Goal: Task Accomplishment & Management: Manage account settings

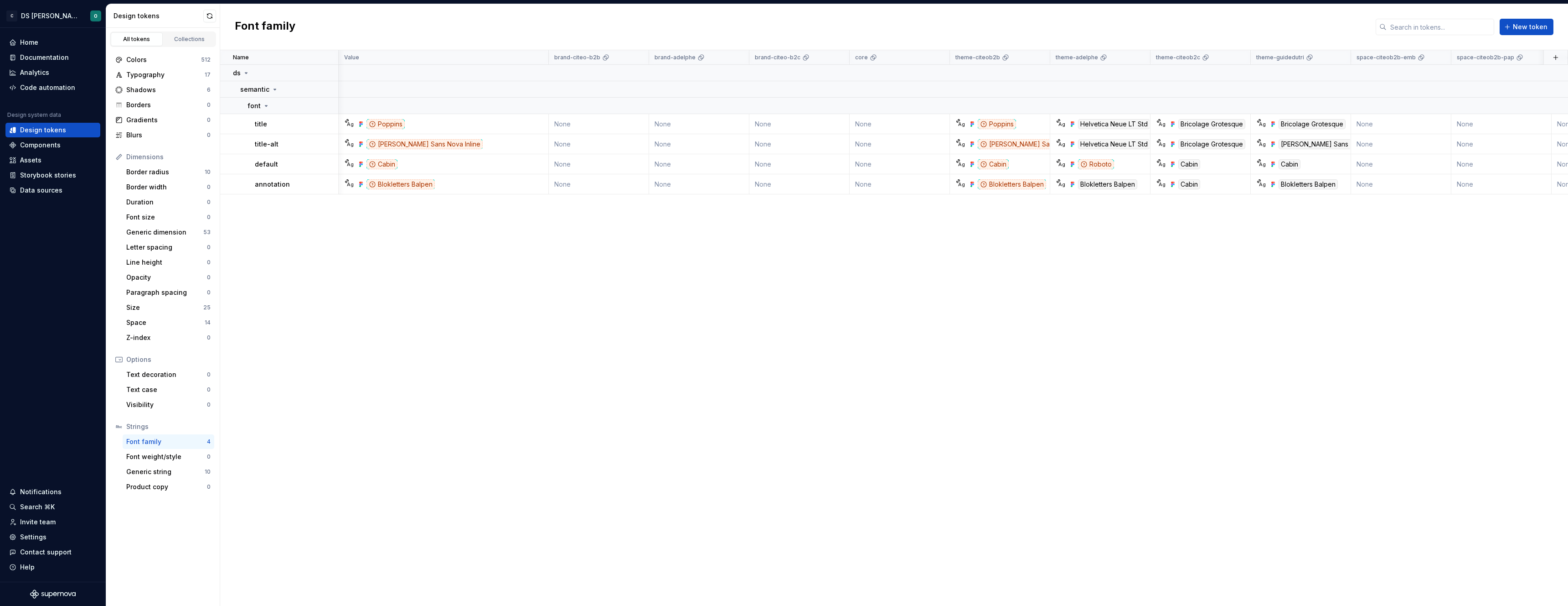
scroll to position [0, 593]
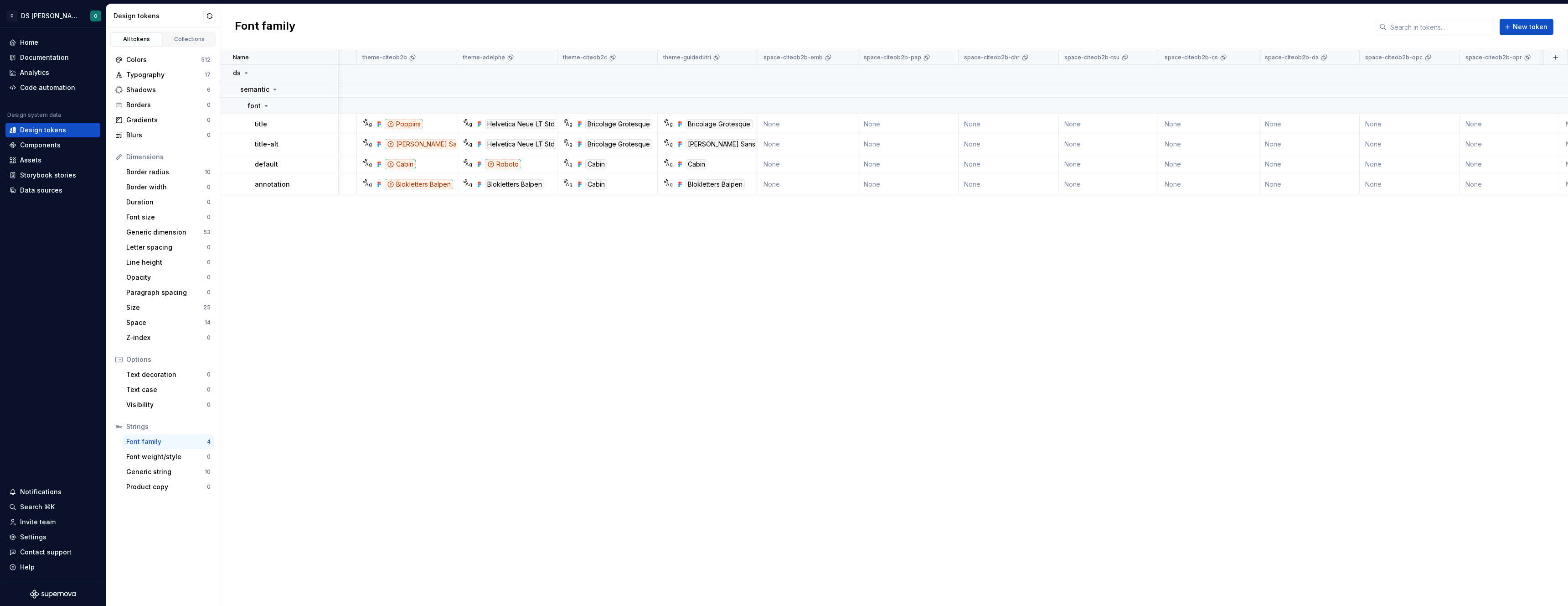
click at [557, 231] on div "Name Value brand-citeo-b2b brand-adelphe brand-citeo-b2c core theme-citeob2b th…" at bounding box center [894, 327] width 1348 height 555
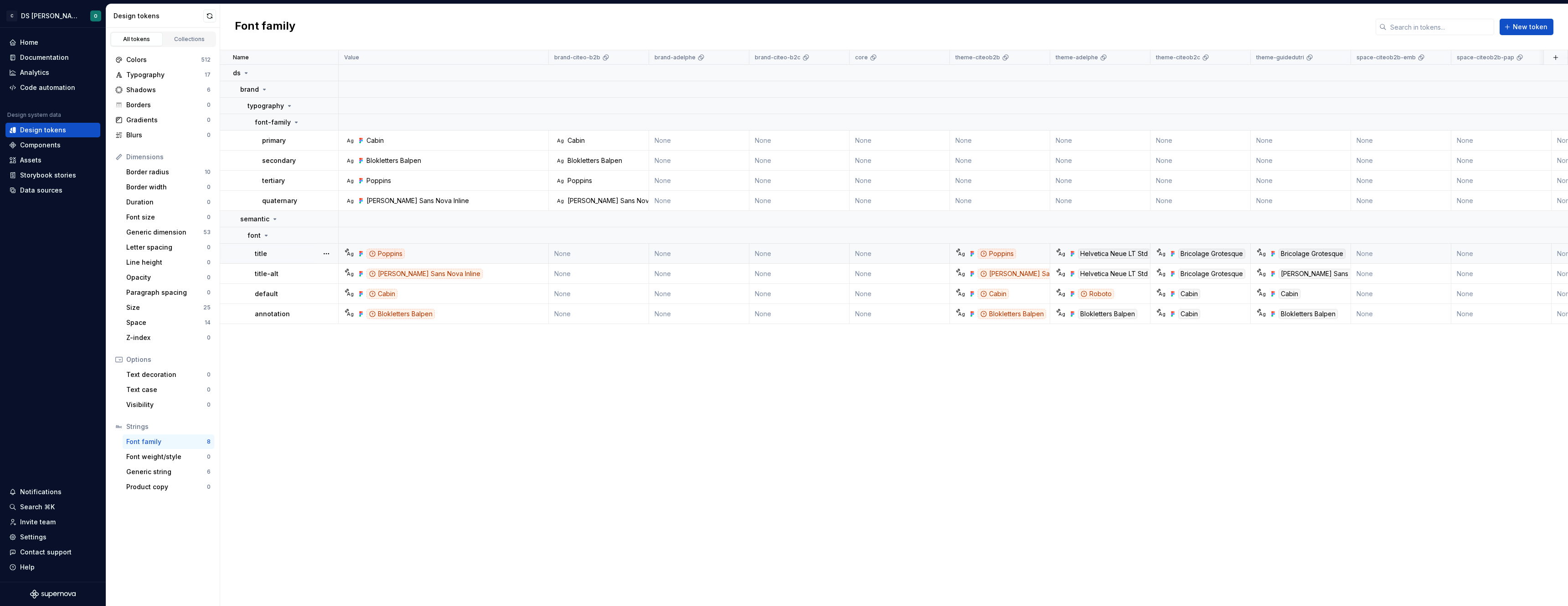
click at [1099, 252] on div "Helvetica Neue LT Std" at bounding box center [1114, 253] width 72 height 10
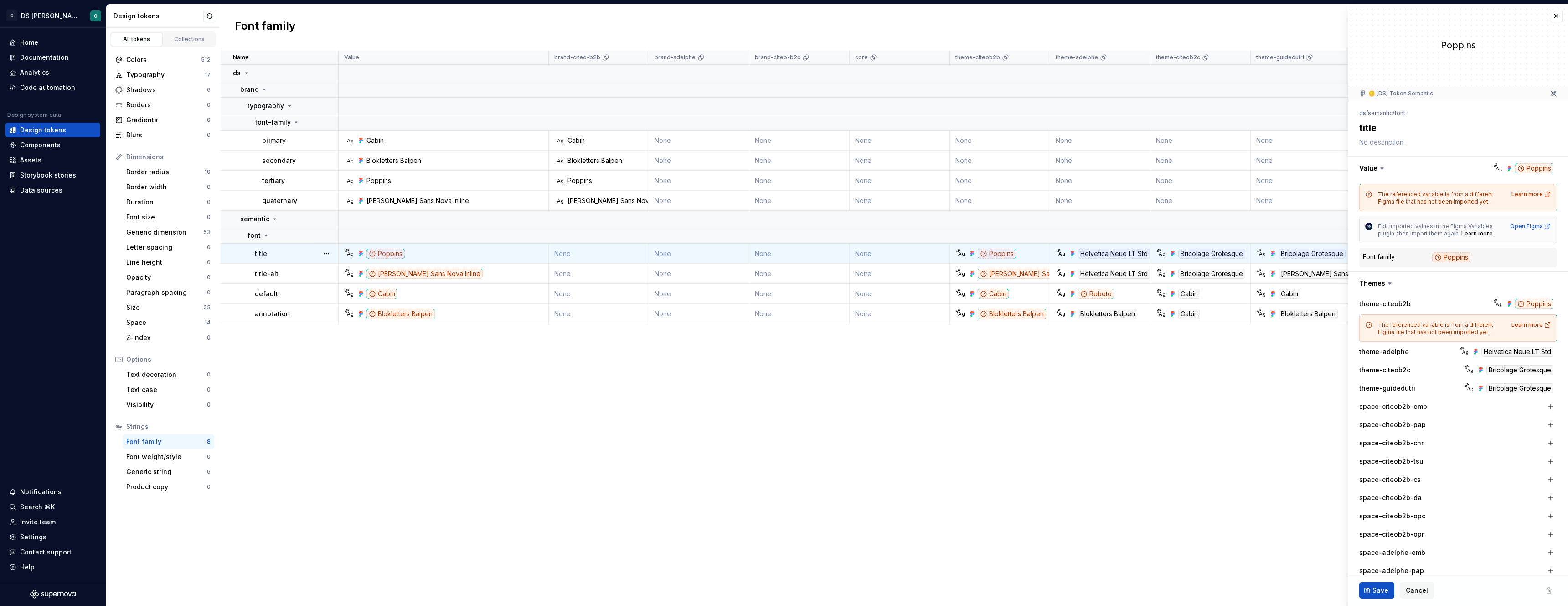
type textarea "*"
click at [1558, 12] on button "button" at bounding box center [1557, 16] width 13 height 13
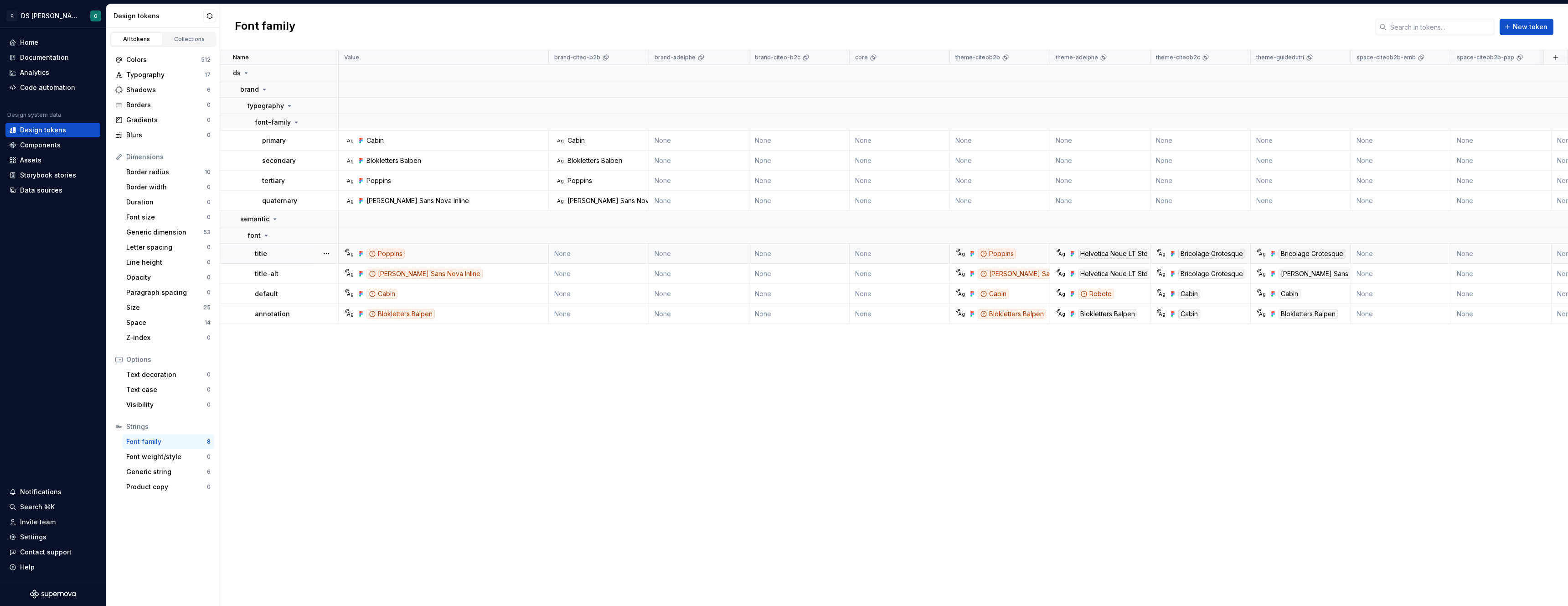
click at [295, 254] on div "title" at bounding box center [296, 253] width 83 height 9
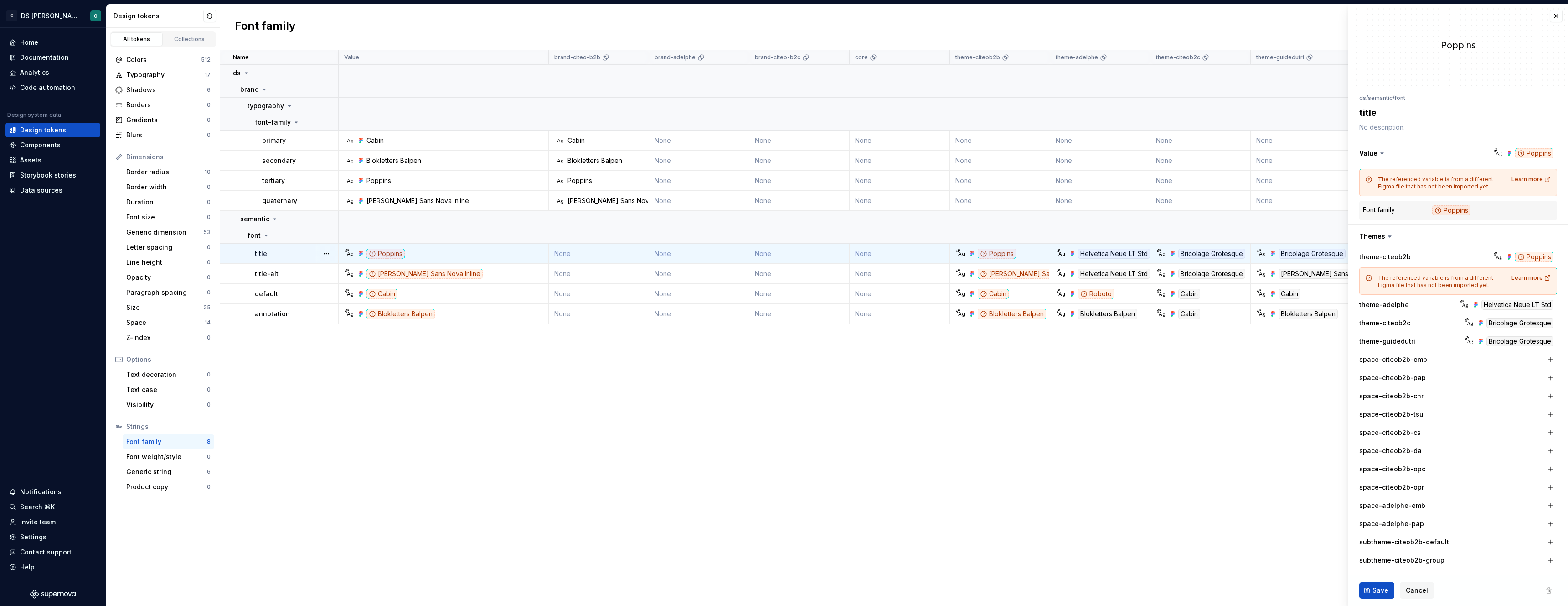
type textarea "*"
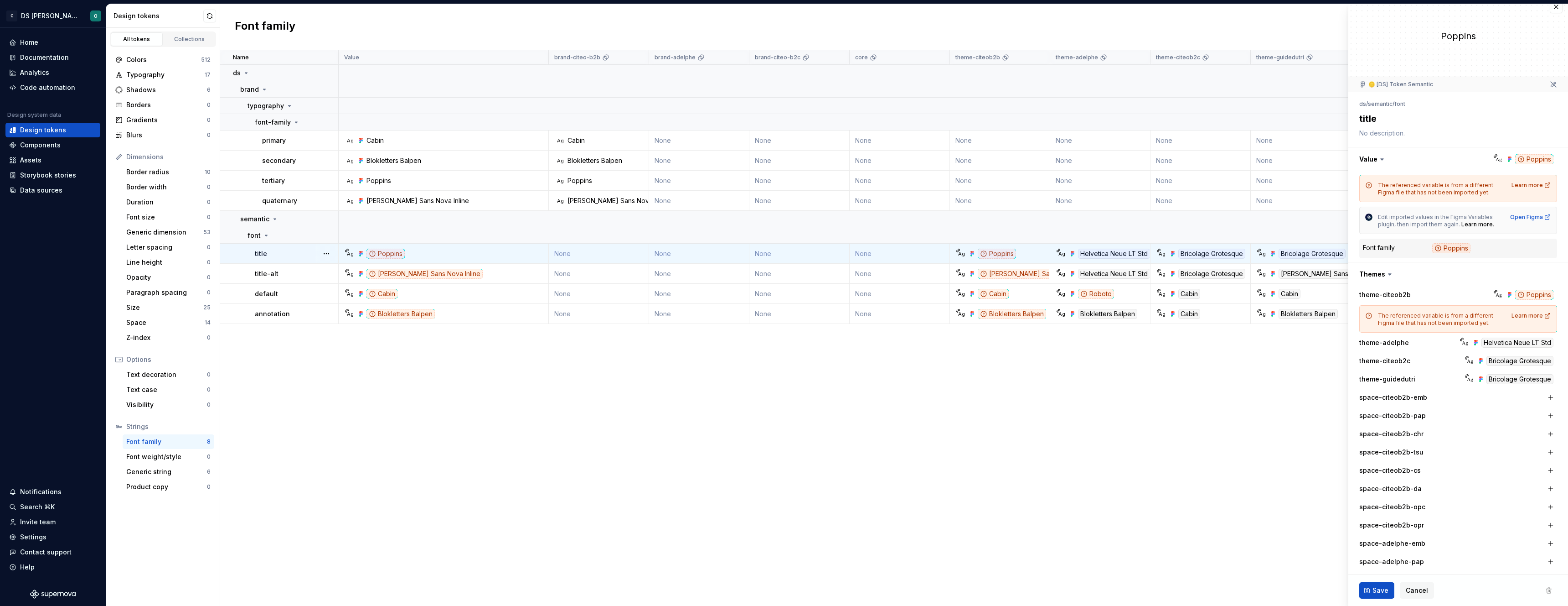
scroll to position [10, 0]
click at [1456, 248] on div "Poppins" at bounding box center [1452, 247] width 39 height 10
click at [1558, 7] on button "button" at bounding box center [1557, 6] width 13 height 13
